Goal: Browse casually

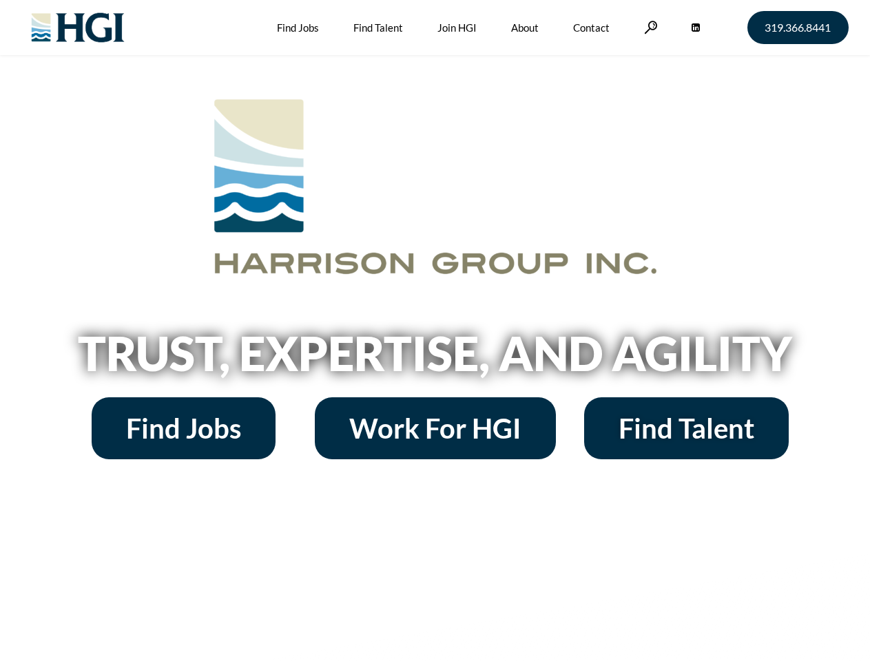
click at [435, 331] on h2 "Trust, Expertise, and Agility" at bounding box center [435, 353] width 785 height 47
click at [649, 27] on link at bounding box center [651, 27] width 14 height 13
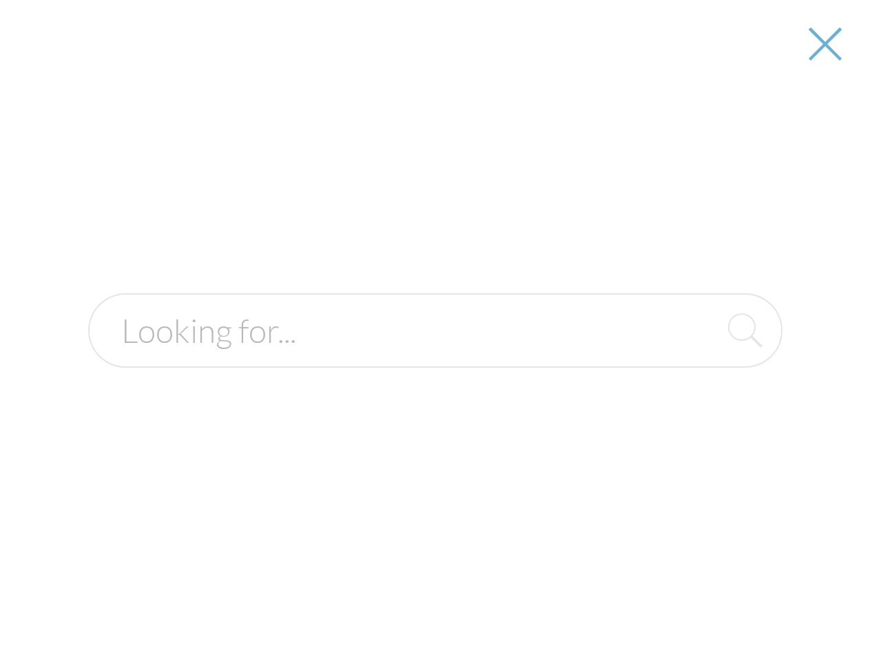
click at [435, 358] on h2 "Trust, Expertise, and Agility" at bounding box center [435, 353] width 785 height 47
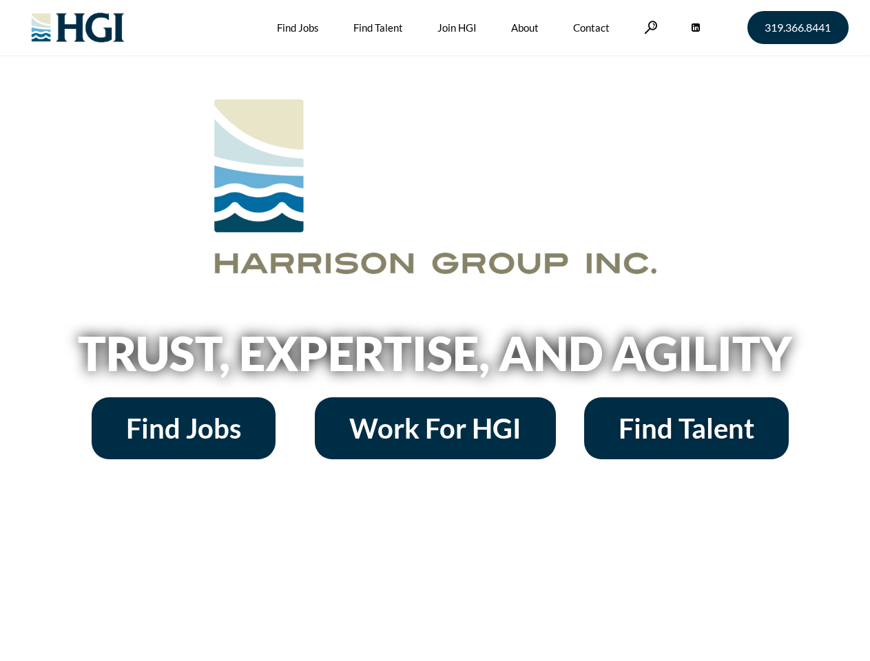
click at [435, 331] on h2 "Trust, Expertise, and Agility" at bounding box center [435, 353] width 785 height 47
click at [649, 27] on link at bounding box center [651, 27] width 14 height 13
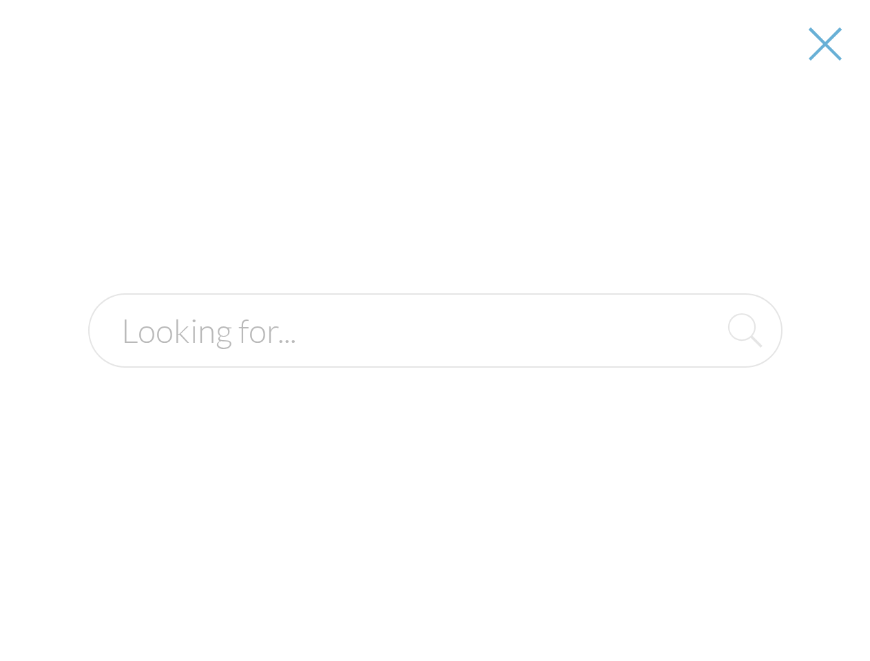
click at [435, 358] on div at bounding box center [435, 330] width 868 height 661
